Goal: Information Seeking & Learning: Learn about a topic

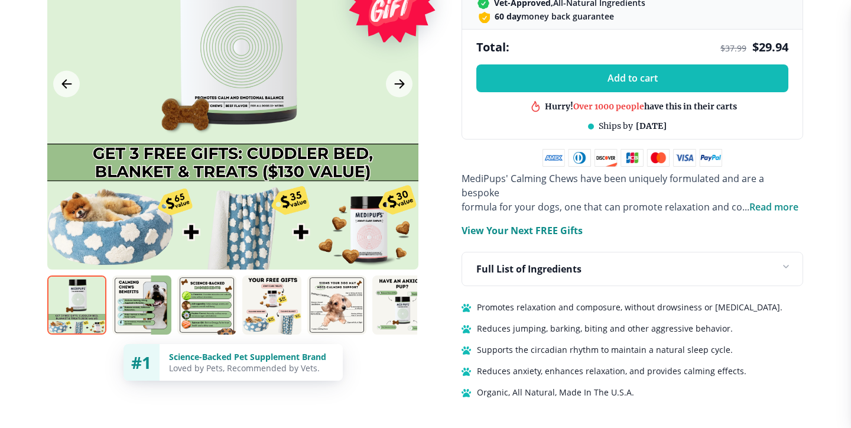
scroll to position [684, 0]
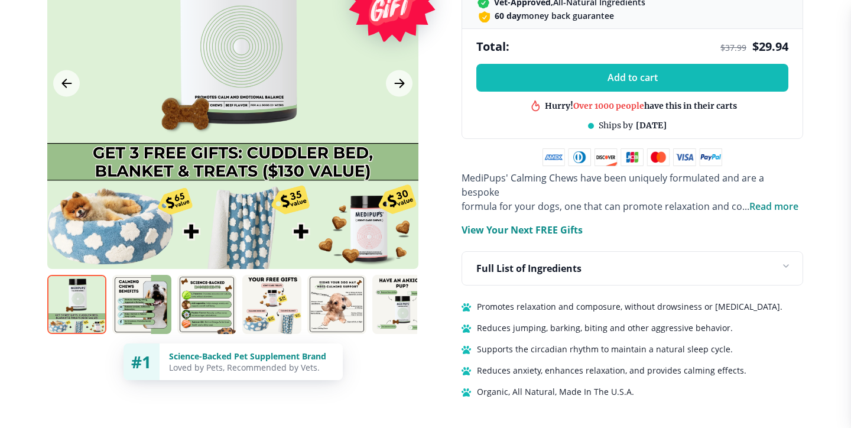
click at [76, 282] on img at bounding box center [76, 304] width 59 height 59
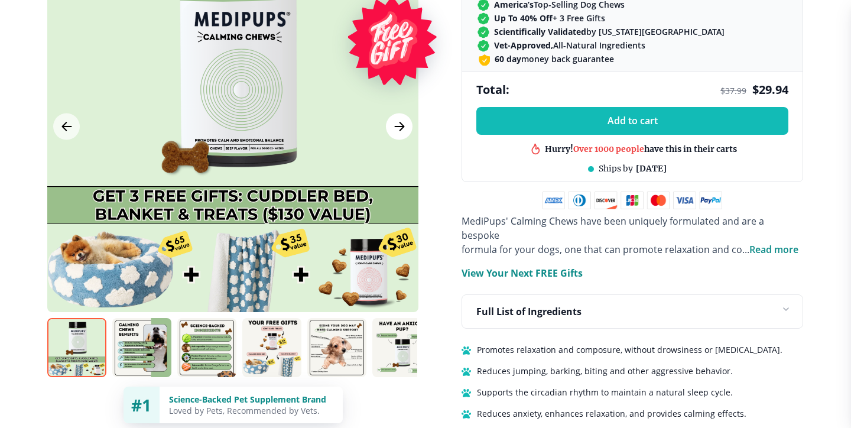
click at [406, 119] on icon "Next Image" at bounding box center [400, 126] width 14 height 15
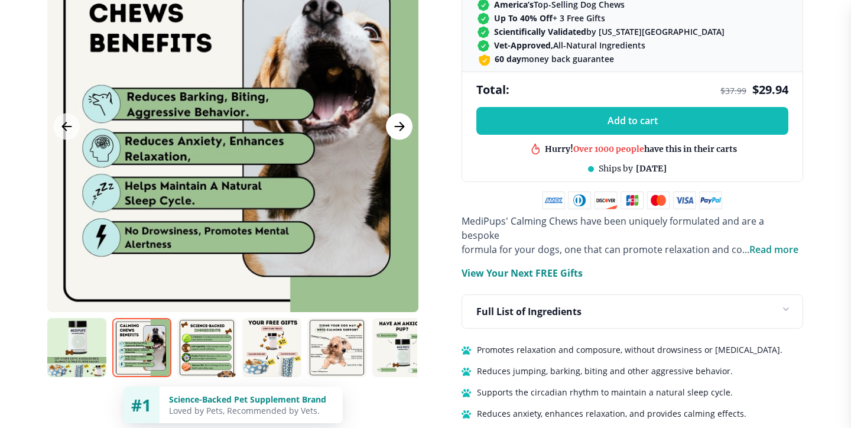
click at [406, 119] on icon "Next Image" at bounding box center [400, 126] width 14 height 15
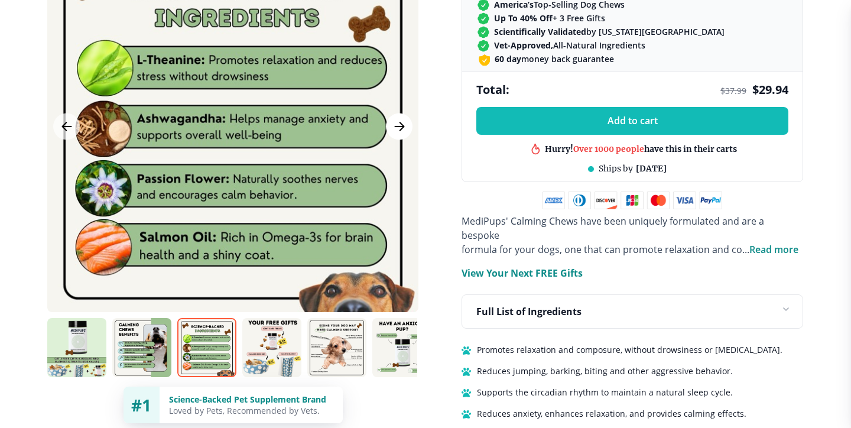
click at [404, 119] on icon "Next Image" at bounding box center [400, 126] width 14 height 15
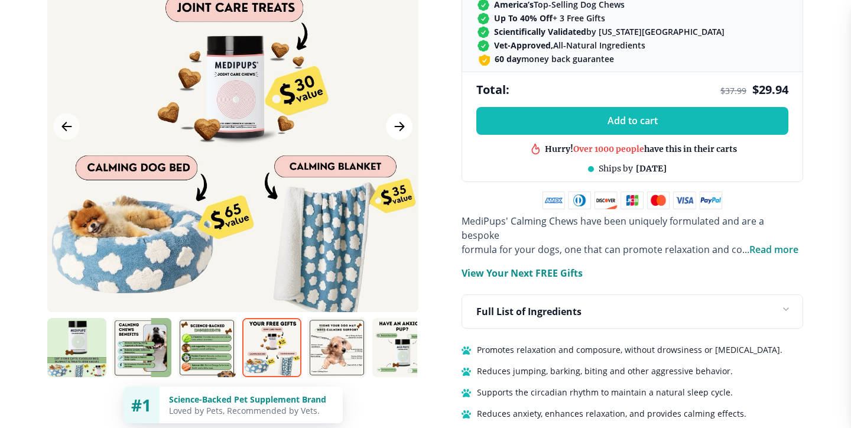
click at [404, 119] on icon "Next Image" at bounding box center [400, 126] width 14 height 15
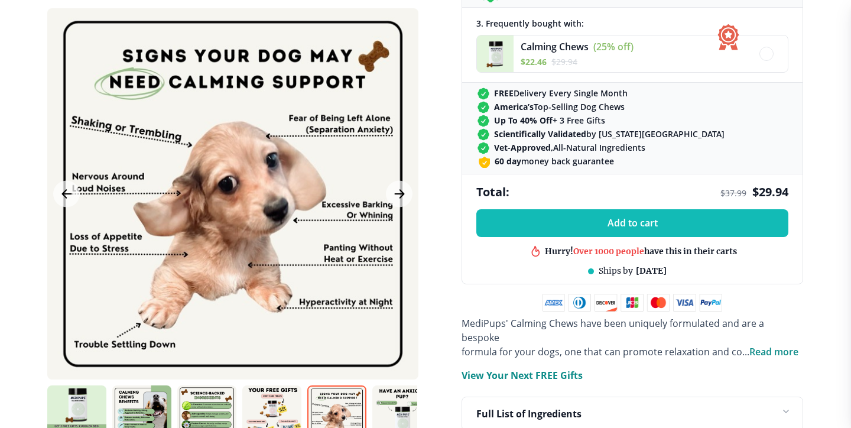
scroll to position [527, 0]
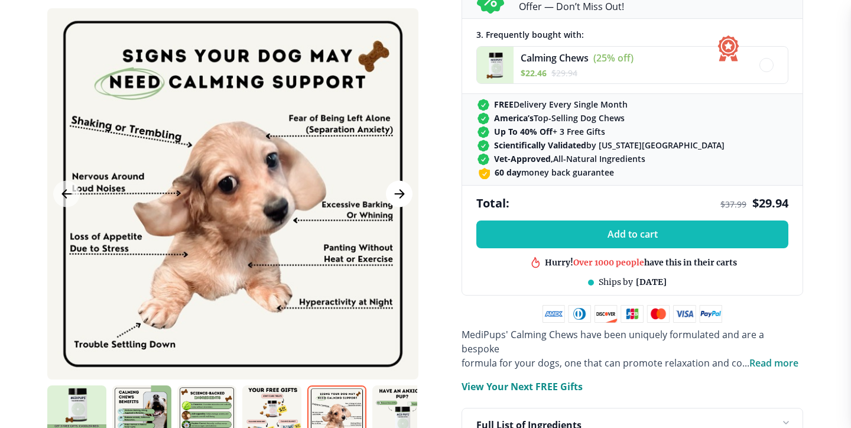
click at [398, 194] on icon "Next Image" at bounding box center [399, 194] width 9 height 8
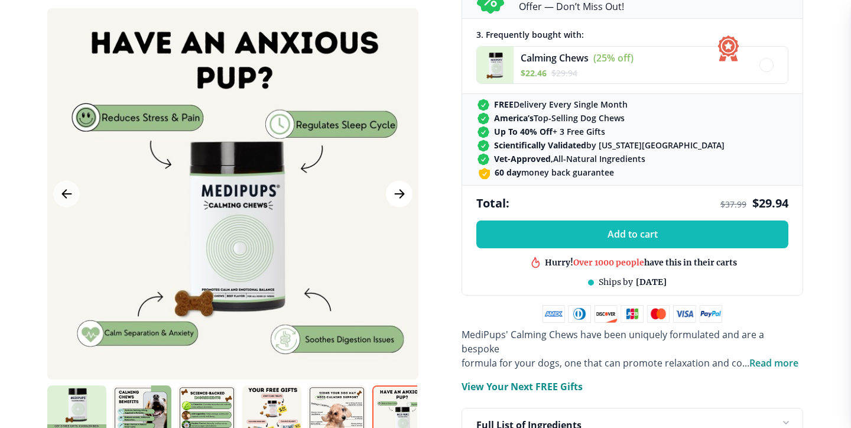
click at [400, 196] on icon "Next Image" at bounding box center [400, 194] width 14 height 15
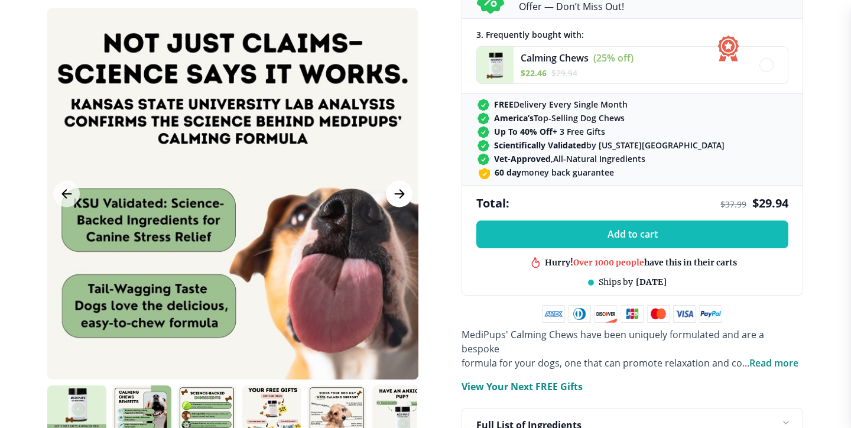
click at [399, 196] on icon "Next Image" at bounding box center [400, 194] width 14 height 15
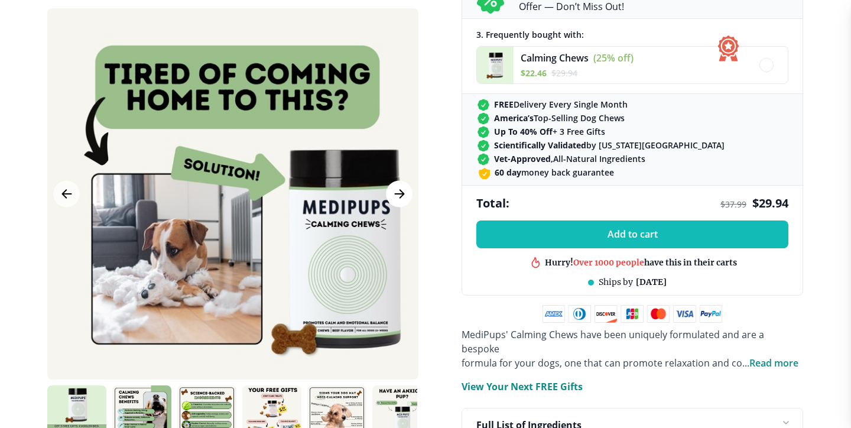
click at [399, 196] on icon "Next Image" at bounding box center [400, 194] width 14 height 15
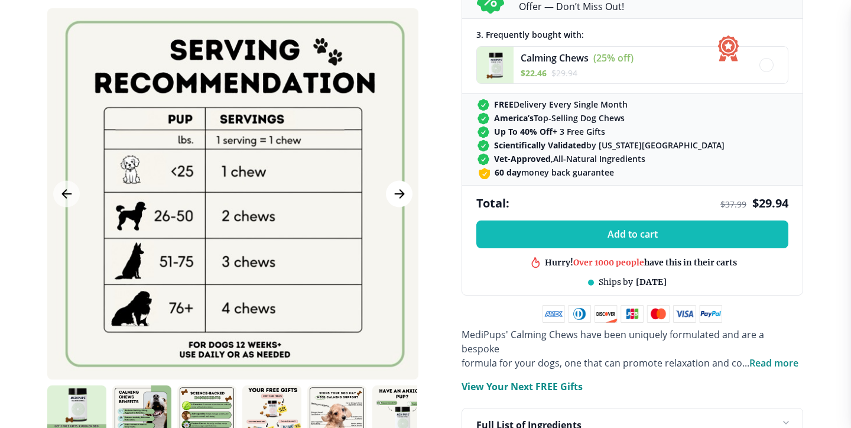
click at [406, 196] on icon "Next Image" at bounding box center [400, 194] width 14 height 15
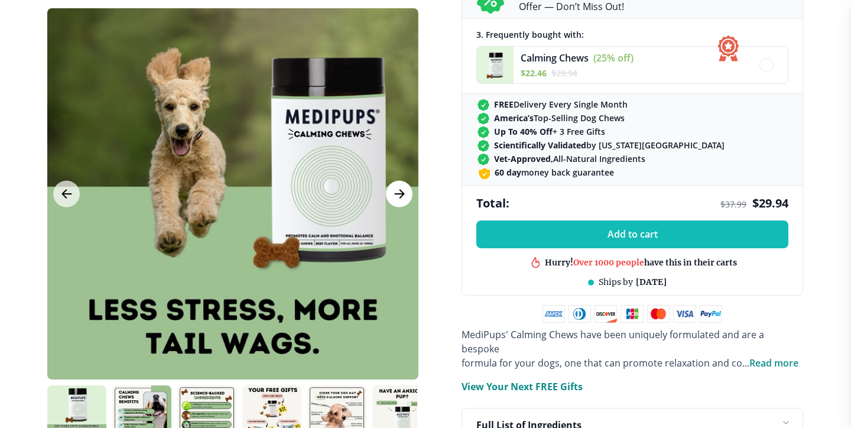
click at [406, 196] on icon "Next Image" at bounding box center [400, 194] width 14 height 15
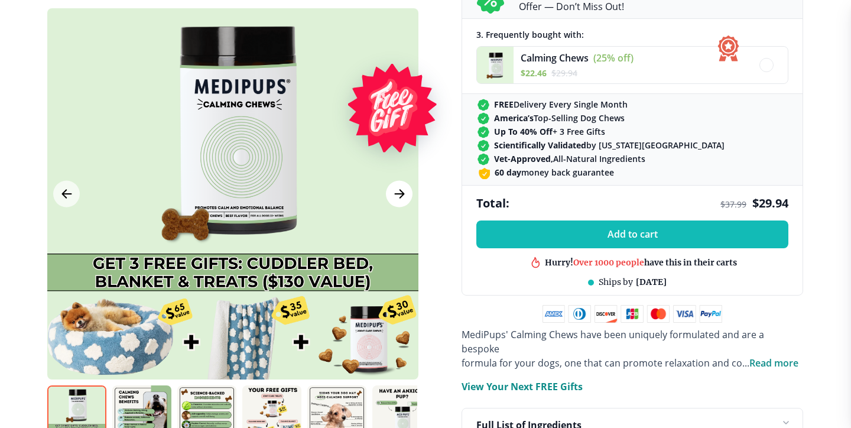
click at [406, 196] on icon "Next Image" at bounding box center [400, 194] width 14 height 15
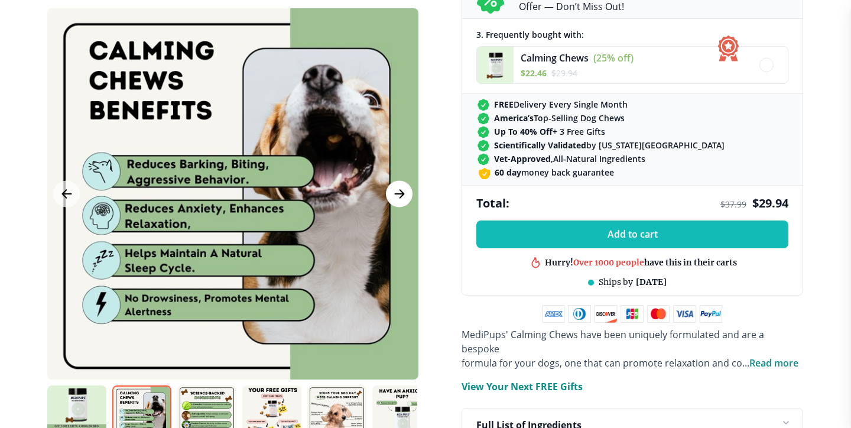
click at [406, 196] on icon "Next Image" at bounding box center [400, 194] width 14 height 15
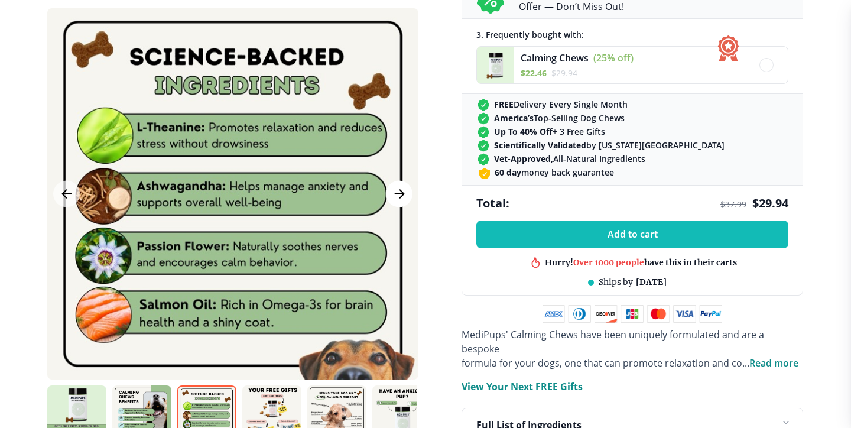
click at [406, 196] on icon "Next Image" at bounding box center [400, 194] width 14 height 15
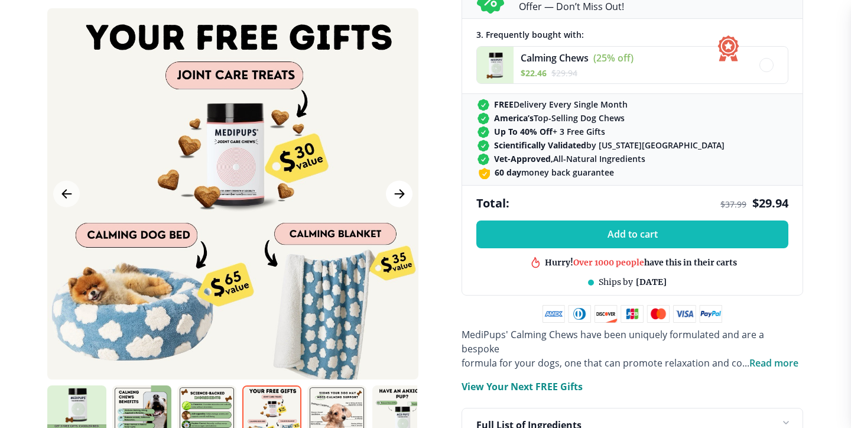
click at [406, 196] on icon "Next Image" at bounding box center [400, 194] width 14 height 15
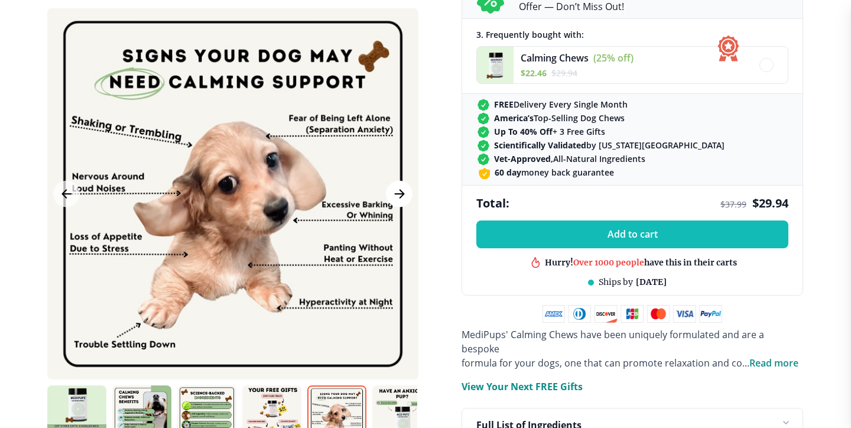
click at [406, 196] on icon "Next Image" at bounding box center [400, 194] width 14 height 15
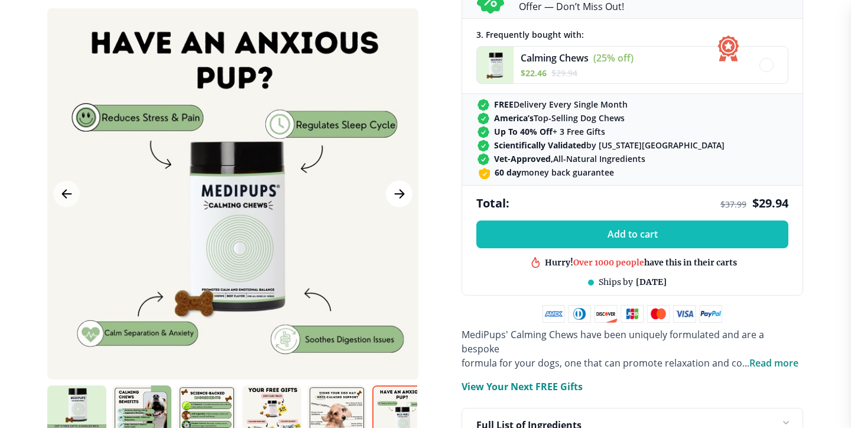
click at [406, 196] on icon "Next Image" at bounding box center [400, 194] width 14 height 15
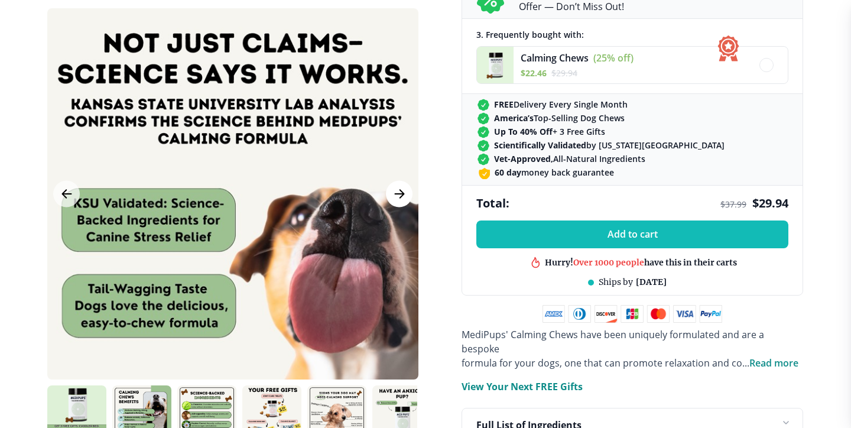
click at [406, 196] on icon "Next Image" at bounding box center [400, 194] width 14 height 15
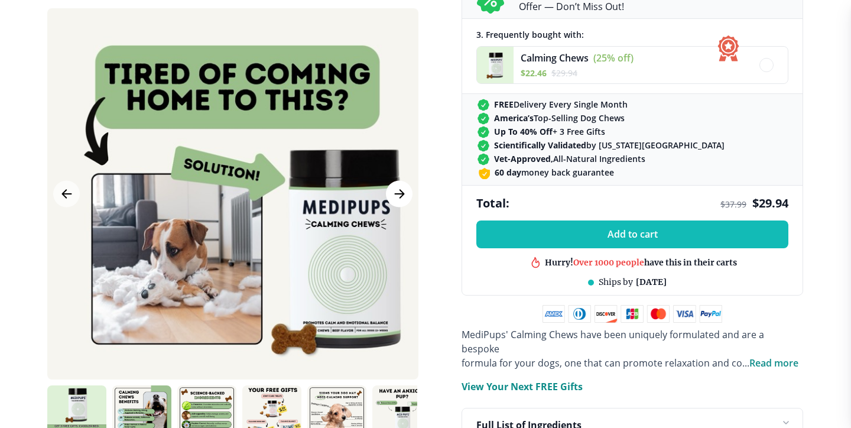
click at [406, 196] on icon "Next Image" at bounding box center [400, 194] width 14 height 15
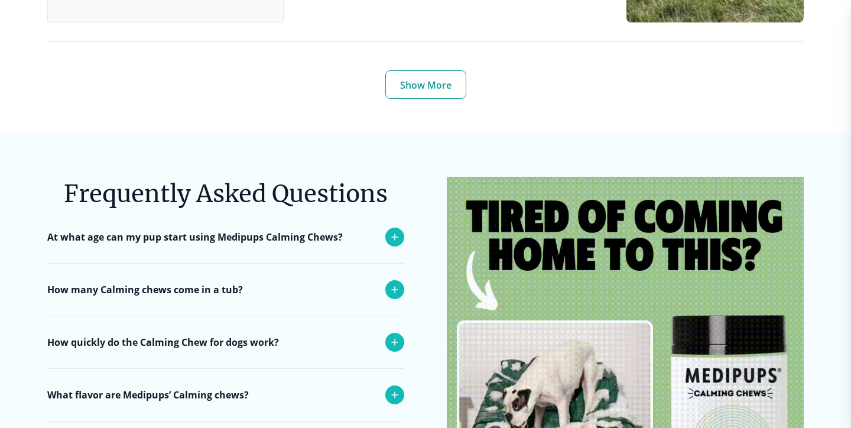
scroll to position [4482, 0]
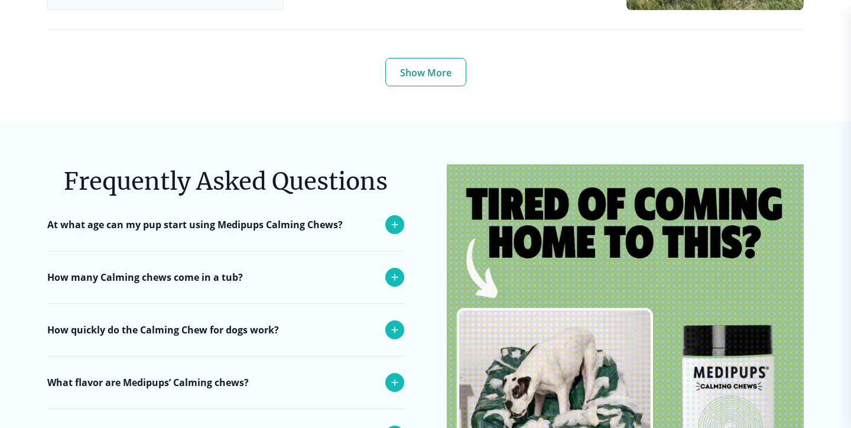
click at [397, 270] on icon at bounding box center [395, 277] width 14 height 14
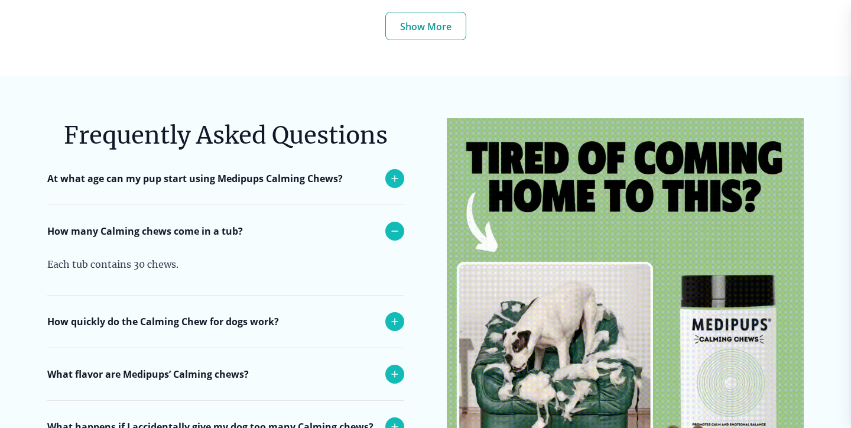
scroll to position [4534, 0]
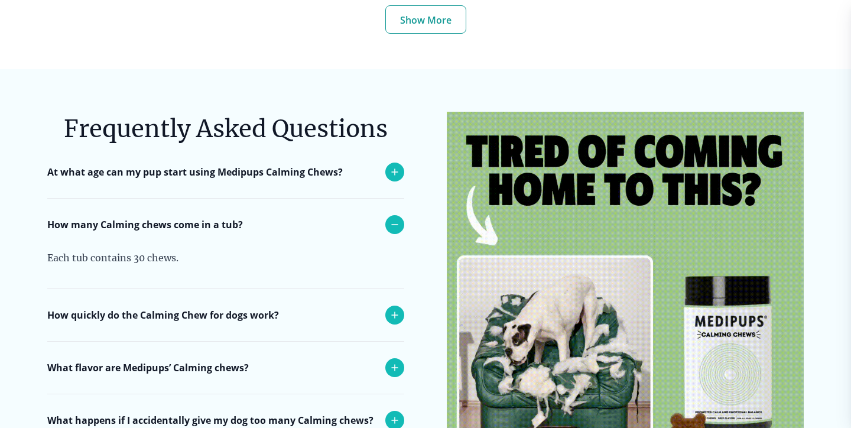
click at [394, 312] on icon at bounding box center [395, 315] width 6 height 6
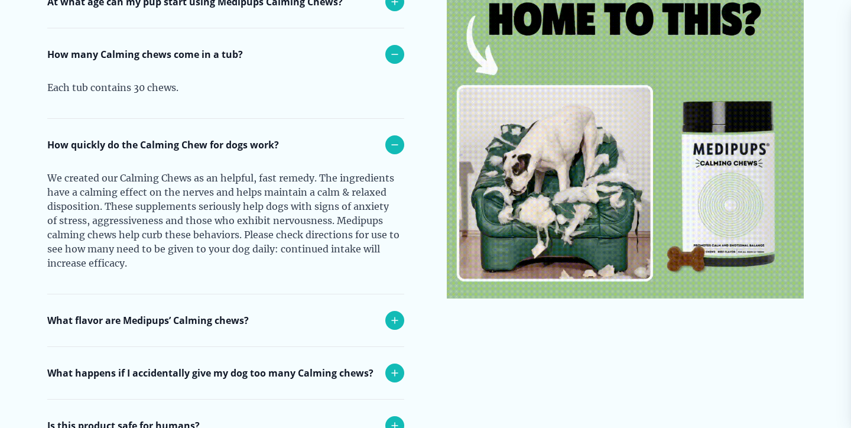
scroll to position [4718, 0]
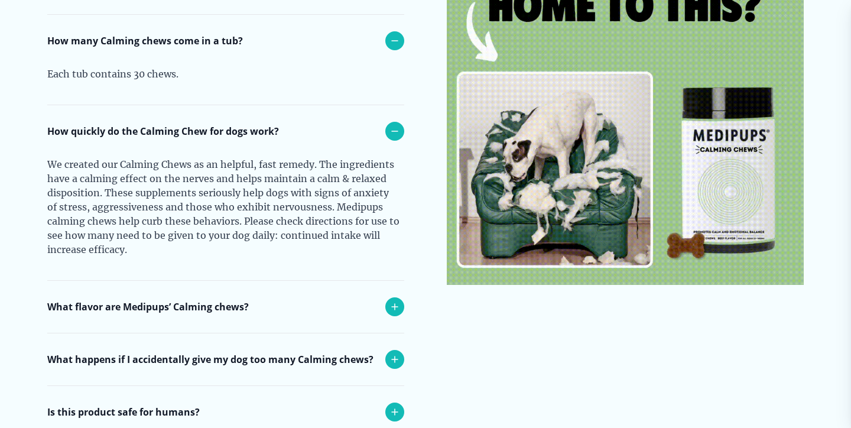
click at [392, 304] on icon at bounding box center [395, 307] width 6 height 6
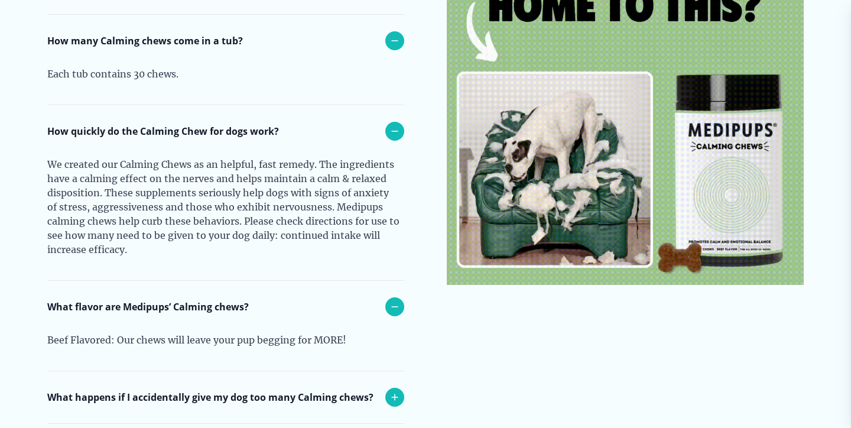
click at [401, 124] on icon at bounding box center [395, 131] width 14 height 14
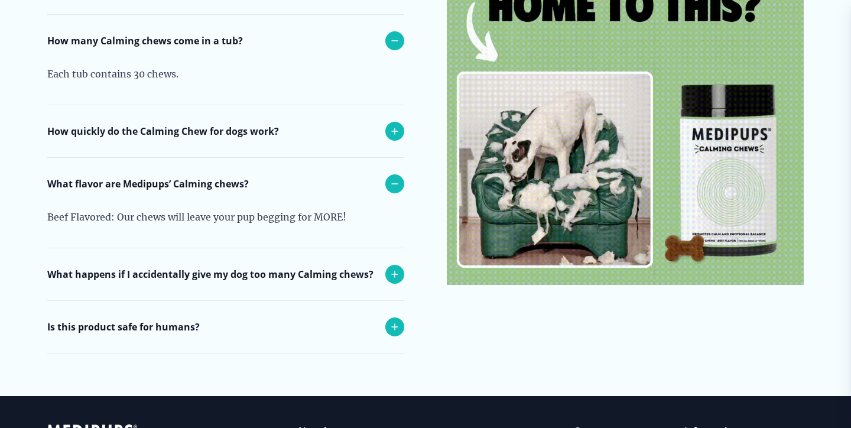
click at [390, 177] on icon at bounding box center [395, 184] width 14 height 14
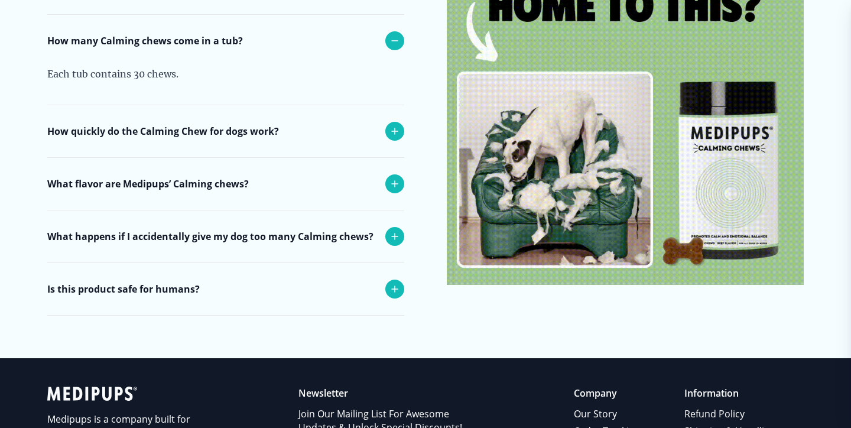
click at [391, 229] on icon at bounding box center [395, 236] width 14 height 14
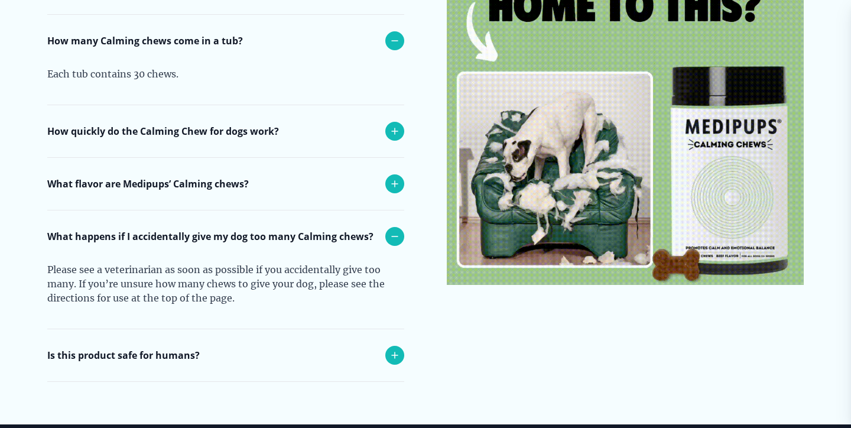
click at [391, 229] on icon at bounding box center [395, 236] width 14 height 14
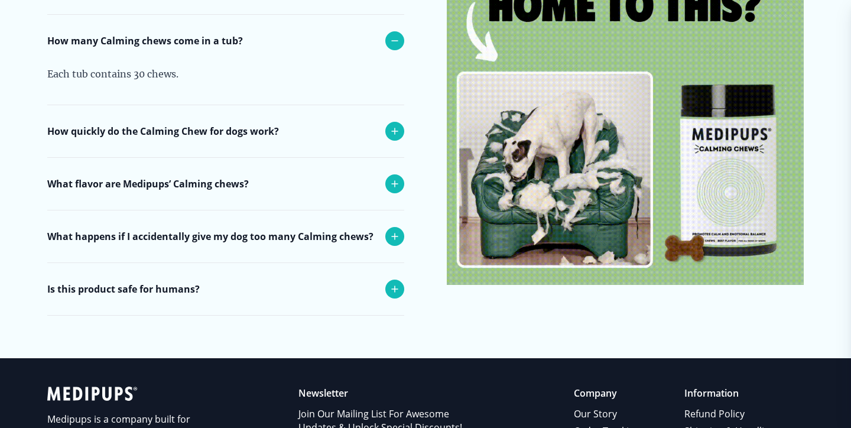
click at [395, 282] on icon at bounding box center [395, 289] width 14 height 14
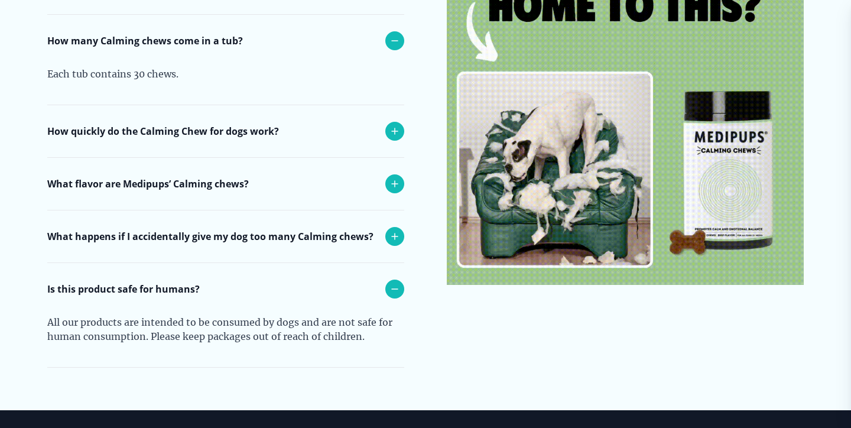
click at [395, 282] on icon at bounding box center [395, 289] width 14 height 14
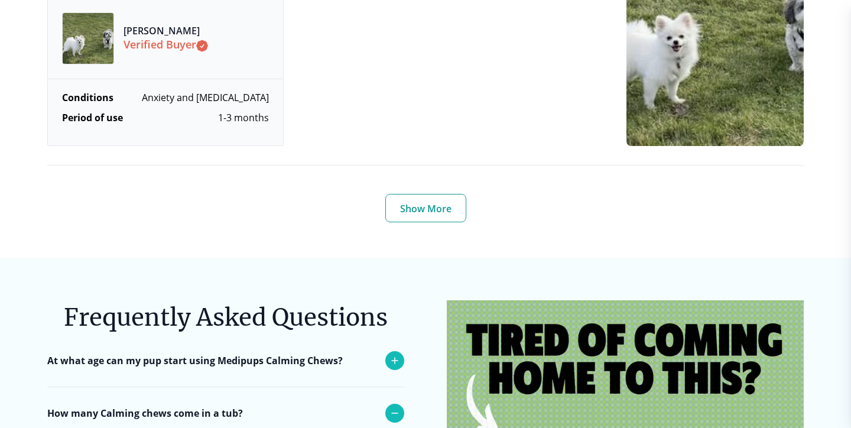
scroll to position [4336, 0]
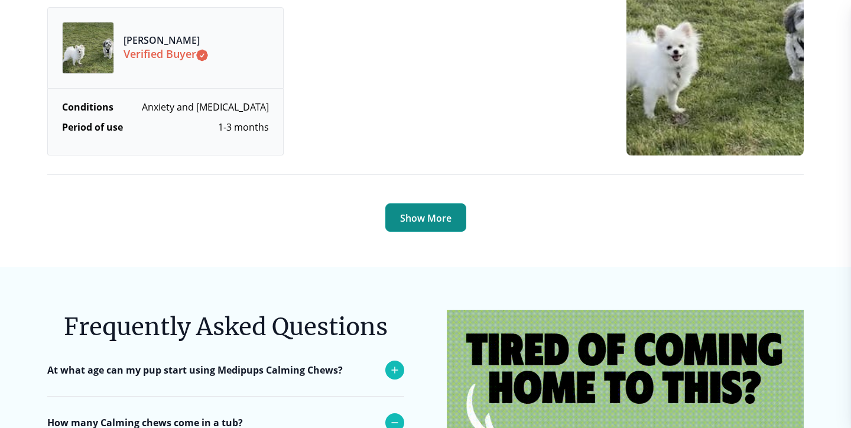
click at [422, 207] on button "Show More" at bounding box center [425, 217] width 81 height 28
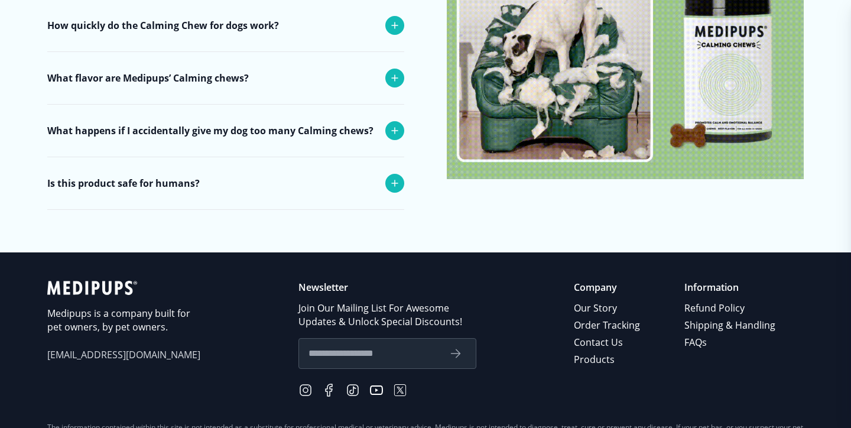
scroll to position [6479, 0]
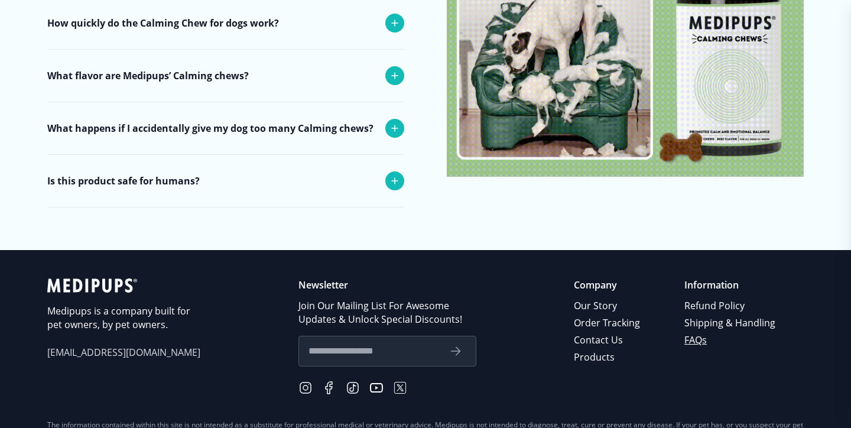
click at [705, 341] on link "FAQs" at bounding box center [731, 340] width 93 height 17
